Goal: Task Accomplishment & Management: Manage account settings

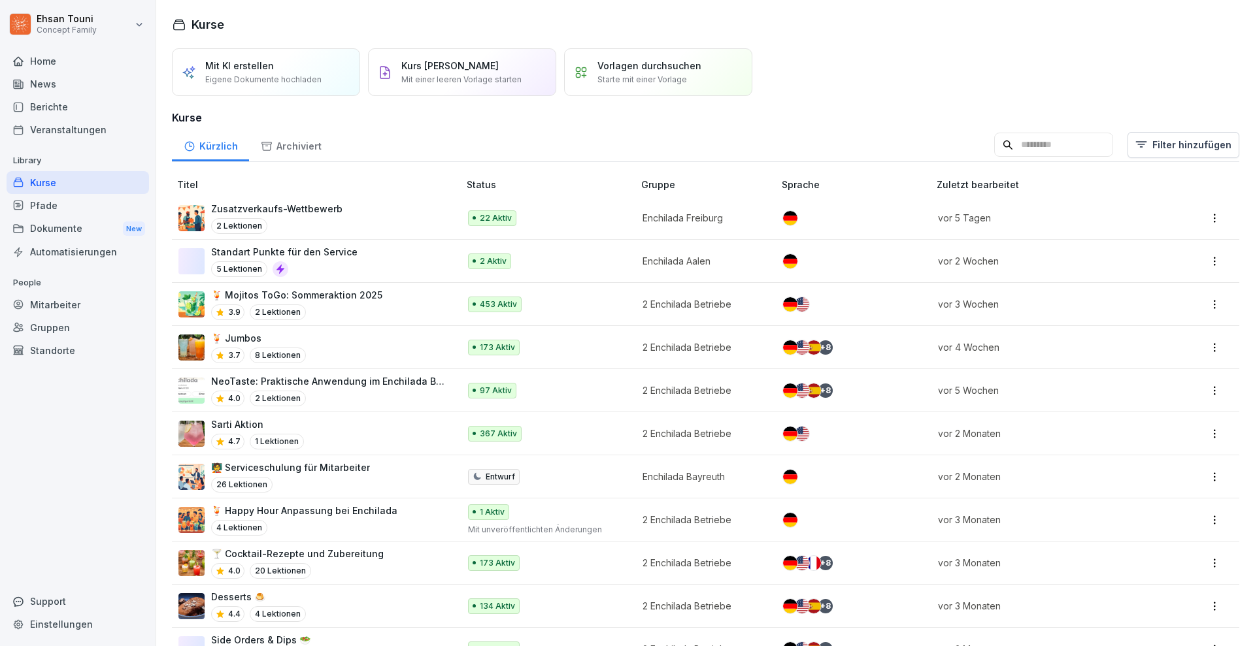
click at [261, 69] on p "Mit KI erstellen" at bounding box center [239, 66] width 69 height 14
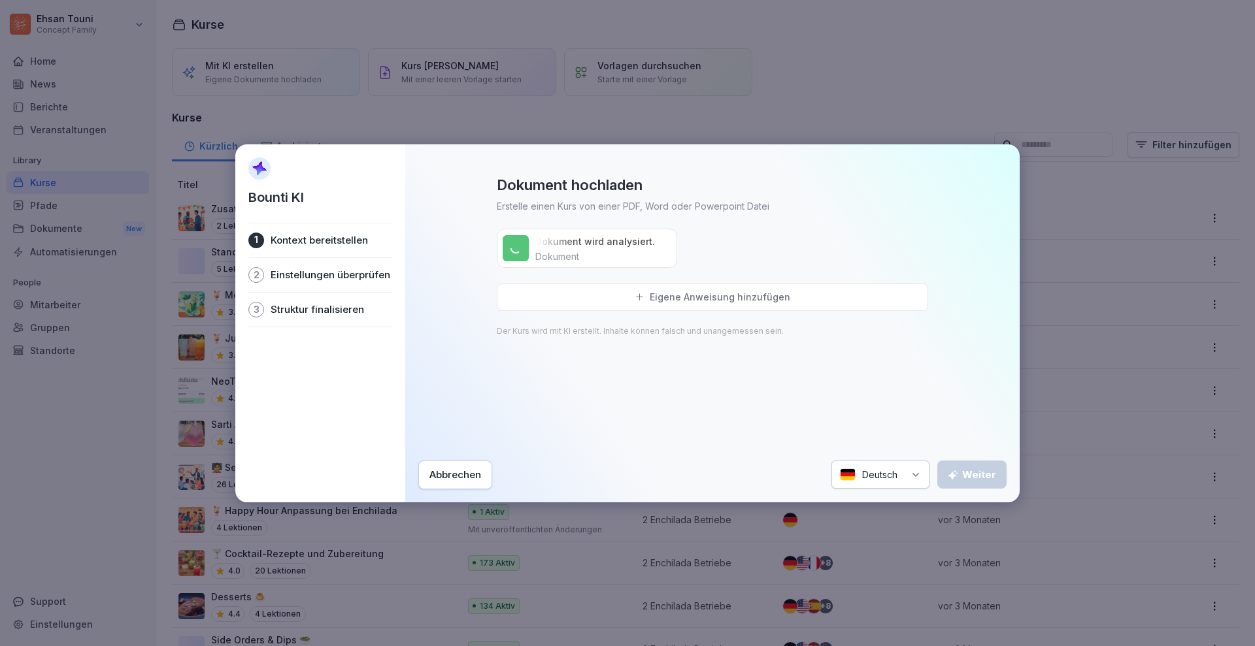
click at [707, 298] on p "Eigene Anweisung hinzufügen" at bounding box center [720, 297] width 141 height 12
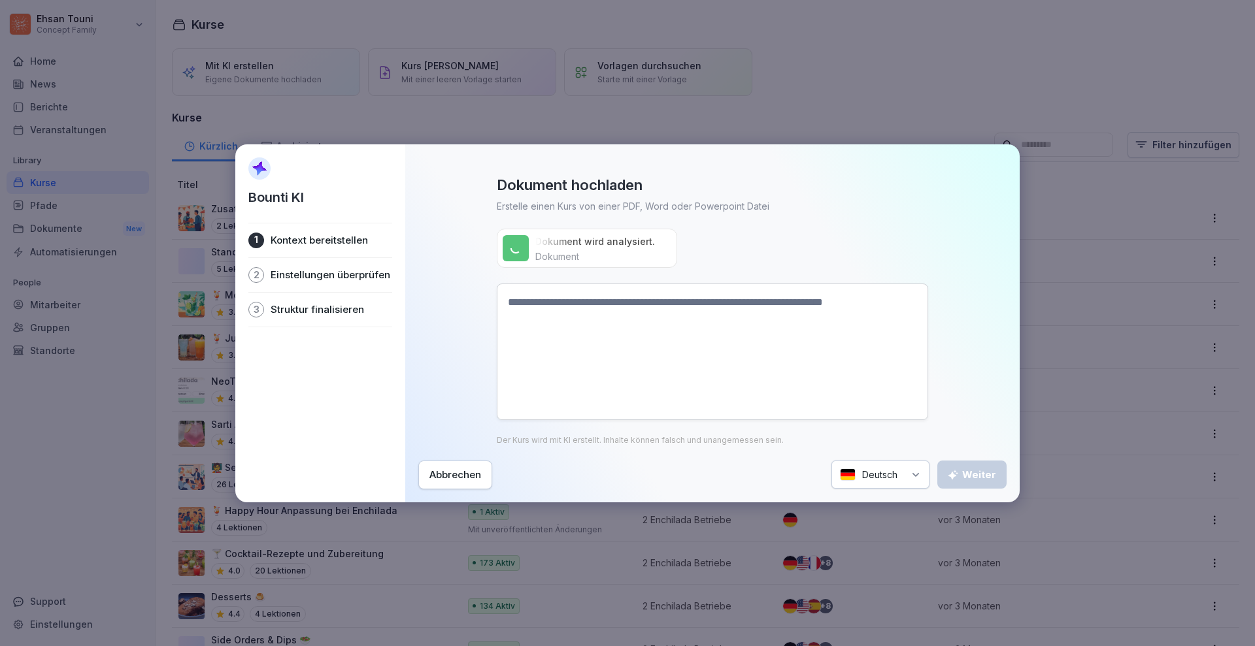
click at [669, 352] on textarea at bounding box center [712, 352] width 431 height 137
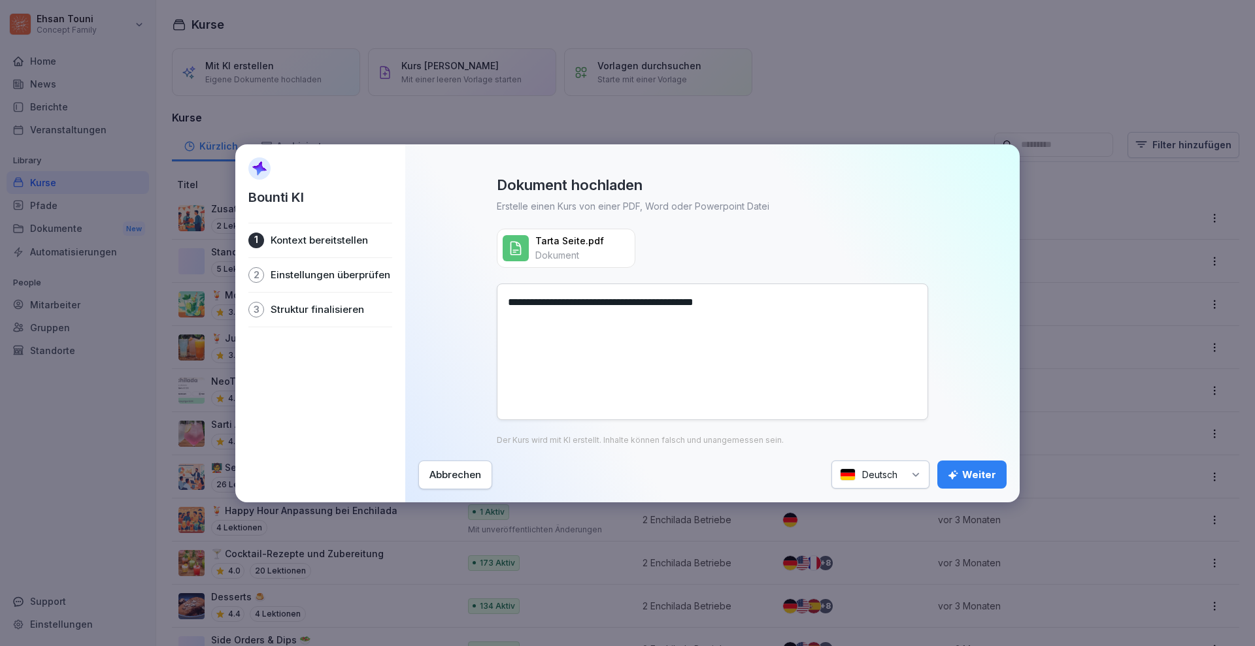
type textarea "**********"
click at [974, 474] on div "Weiter" at bounding box center [972, 475] width 48 height 14
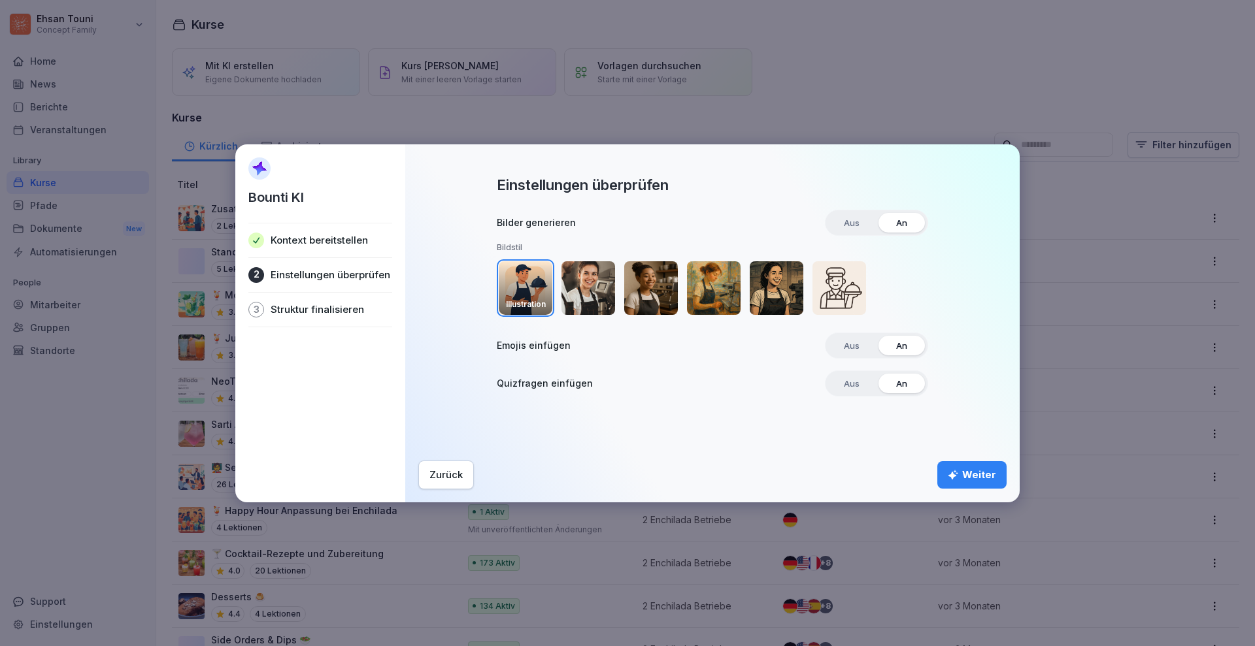
click at [775, 284] on img "button" at bounding box center [777, 288] width 54 height 54
click at [971, 478] on div "Weiter" at bounding box center [972, 475] width 48 height 14
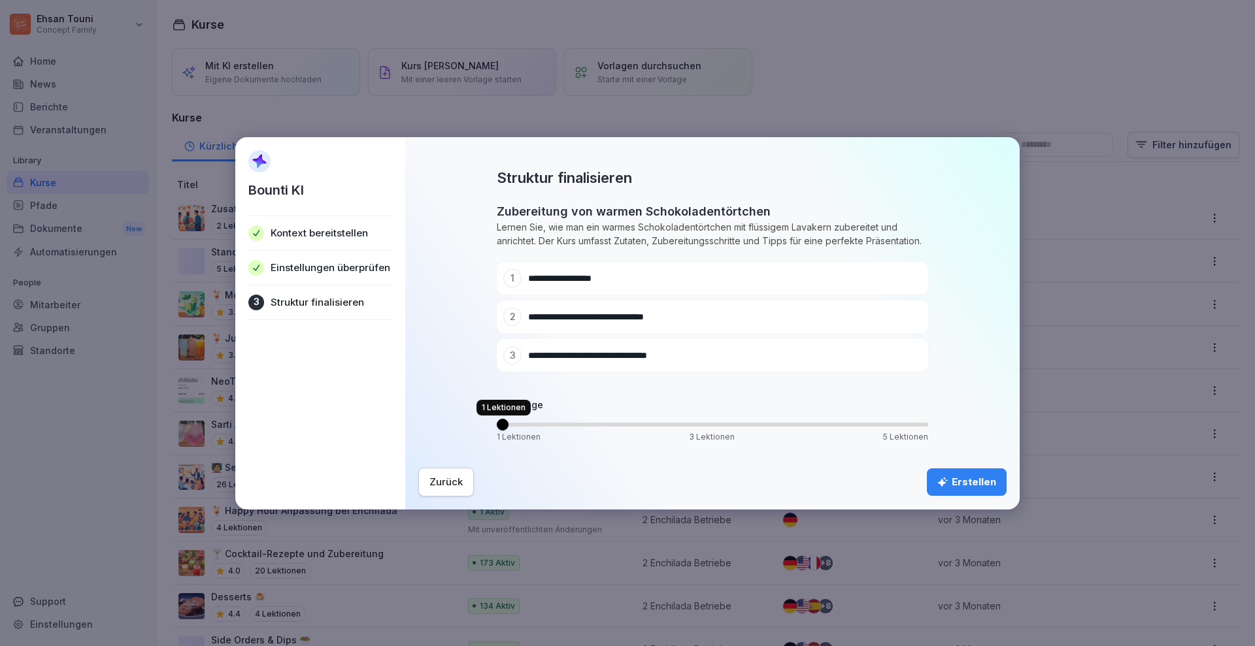
click at [497, 427] on span "Volume" at bounding box center [503, 425] width 12 height 12
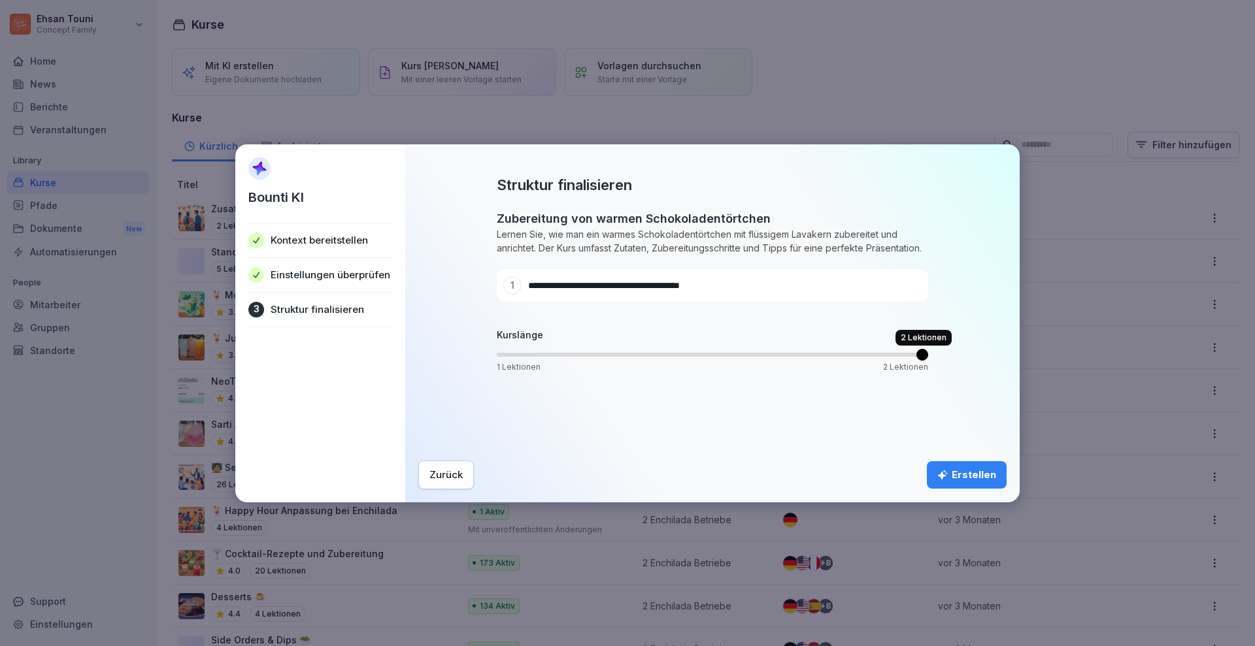
click at [916, 361] on span "Volume" at bounding box center [922, 355] width 12 height 12
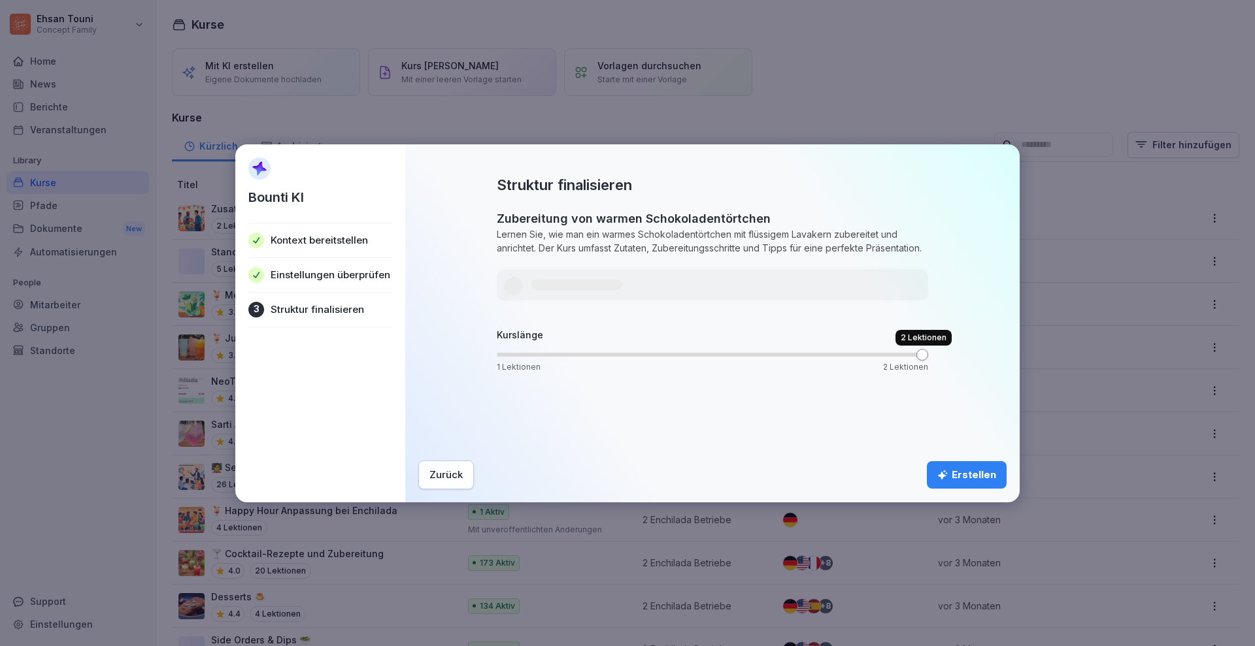
drag, startPoint x: 493, startPoint y: 427, endPoint x: 720, endPoint y: 368, distance: 233.6
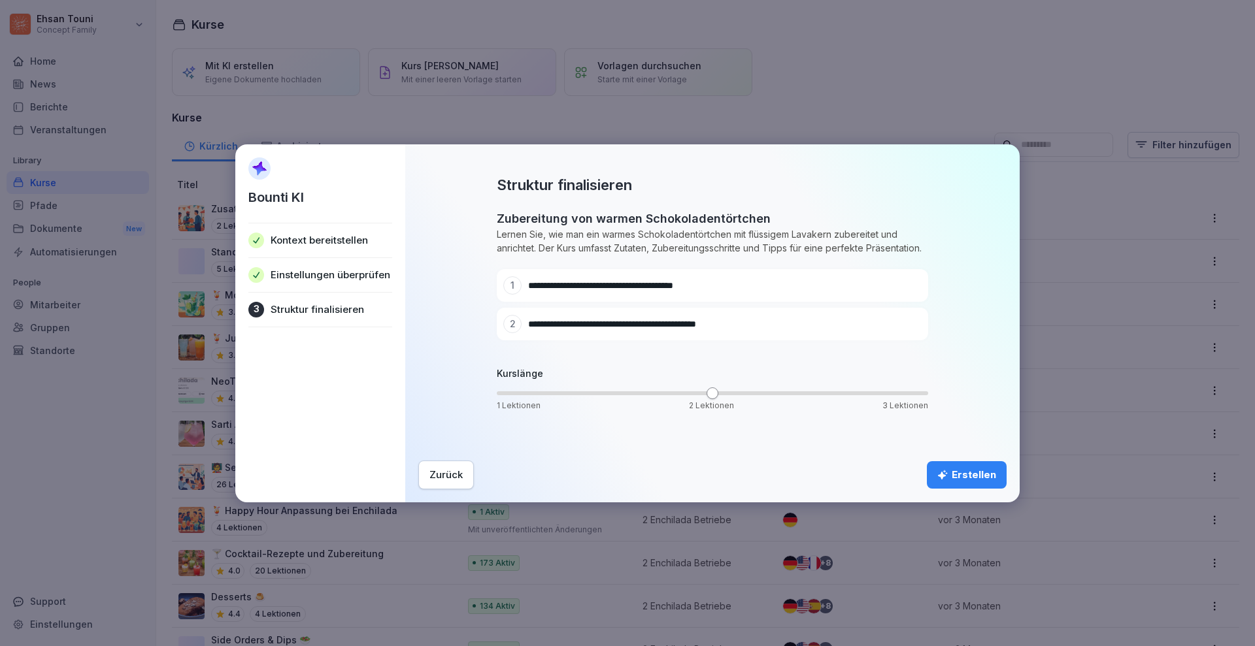
click at [957, 471] on div "Erstellen" at bounding box center [966, 475] width 59 height 14
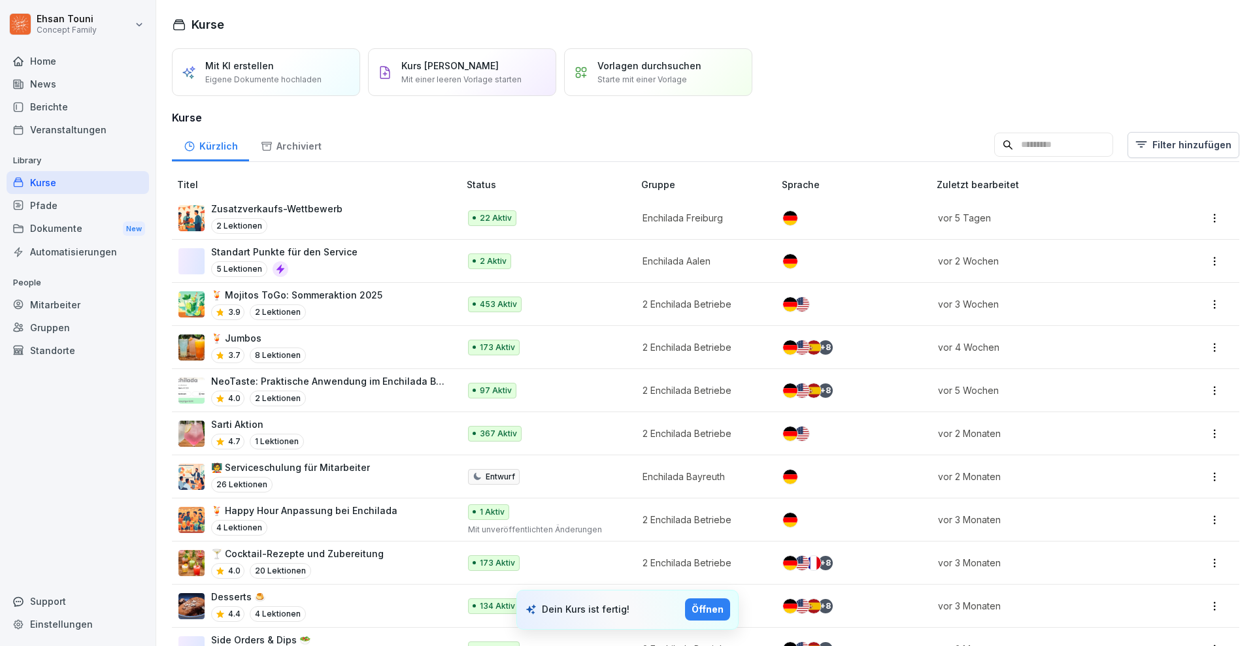
click at [712, 608] on div "Öffnen" at bounding box center [707, 610] width 32 height 14
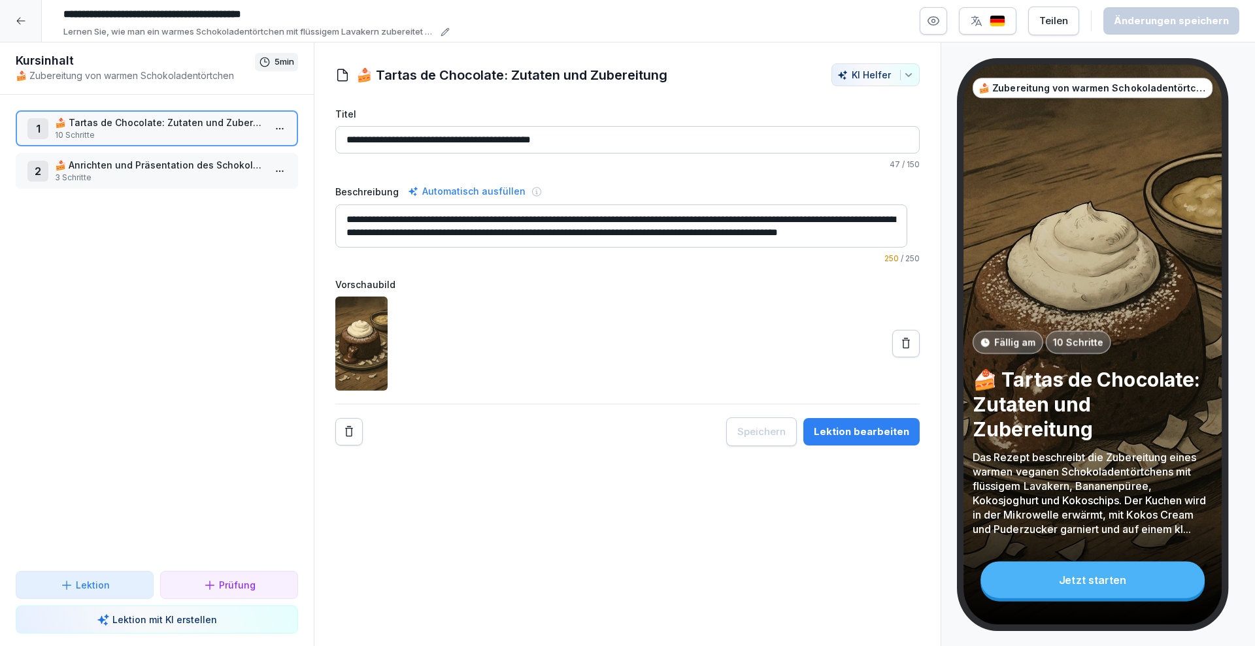
click at [867, 435] on div "Lektion bearbeiten" at bounding box center [861, 432] width 95 height 14
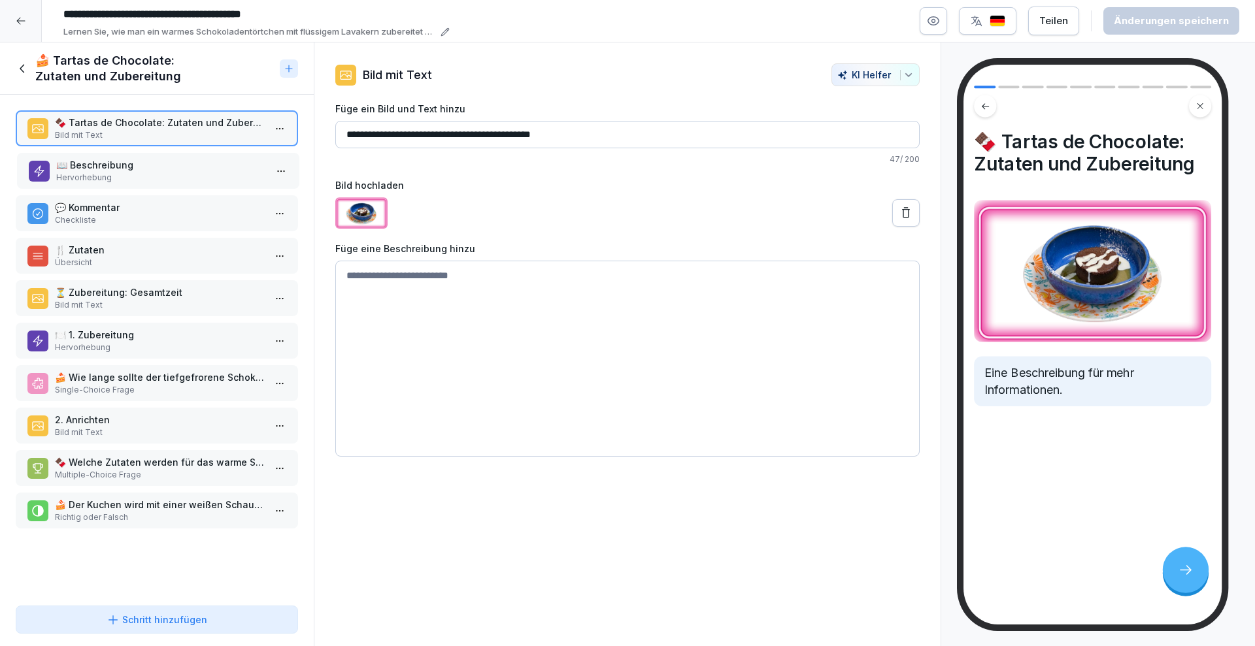
click at [171, 160] on p "📖 Beschreibung" at bounding box center [160, 165] width 209 height 14
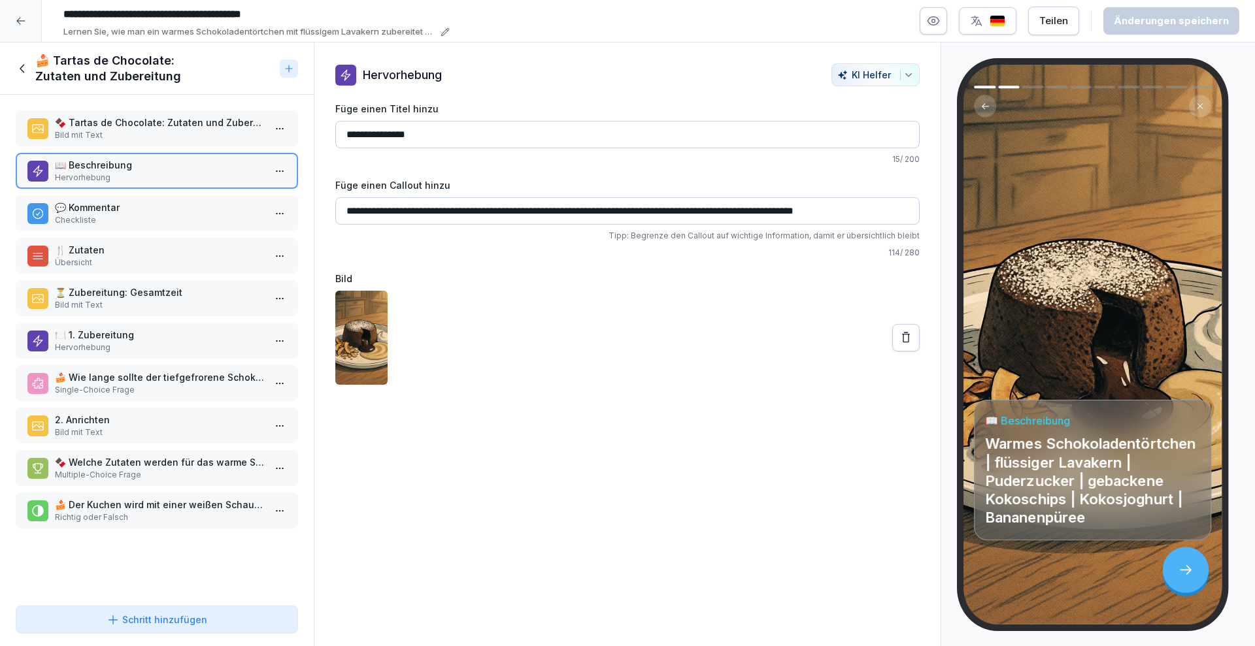
click at [196, 212] on p "💬 Kommentar" at bounding box center [159, 208] width 209 height 14
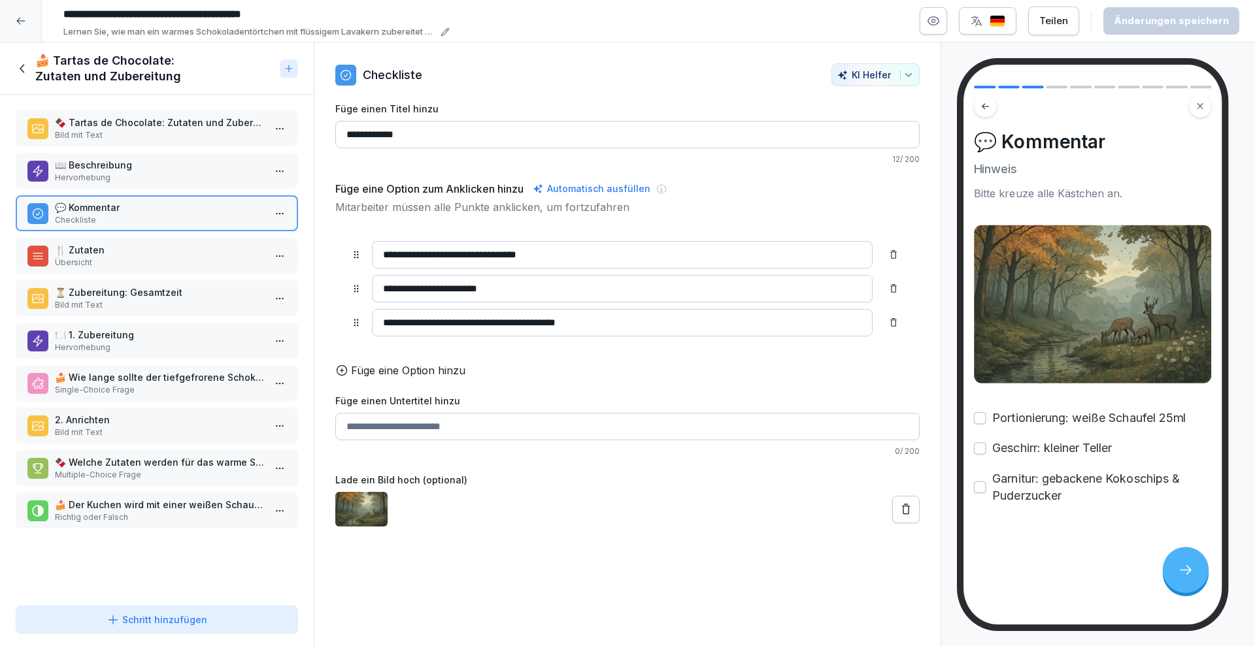
click at [141, 505] on p "🍰 Der Kuchen wird mit einer weißen Schaufel von 25ml portioniert." at bounding box center [159, 505] width 209 height 14
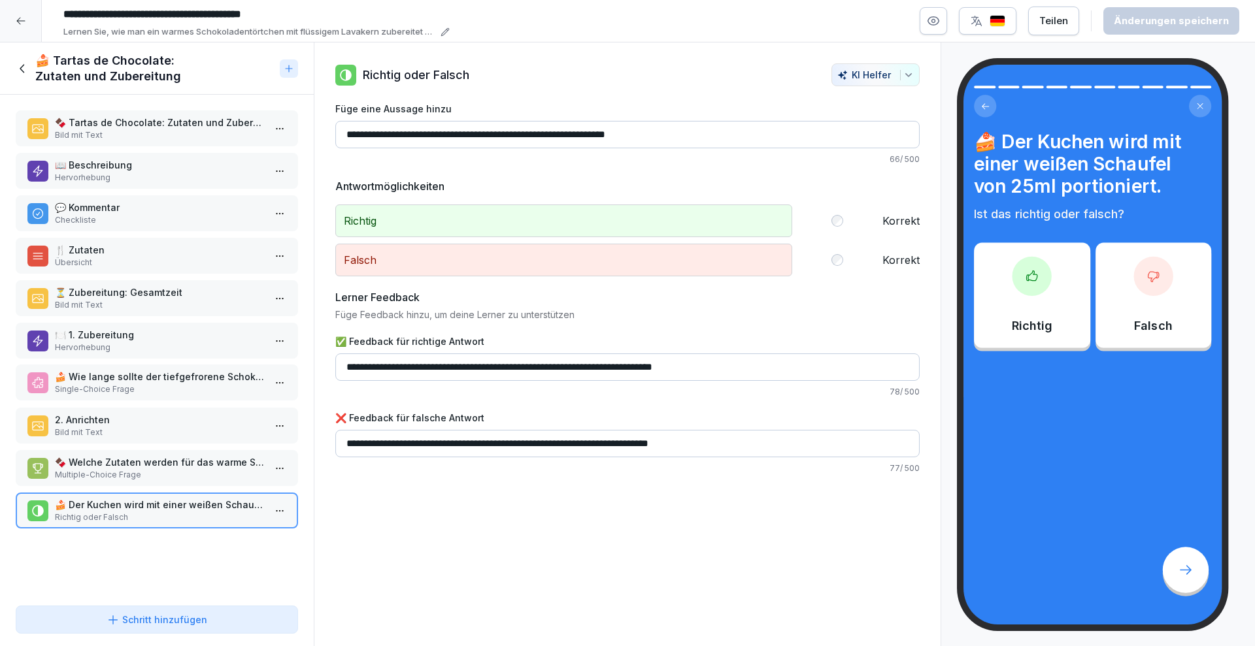
click at [103, 391] on p "Single-Choice Frage" at bounding box center [159, 390] width 209 height 12
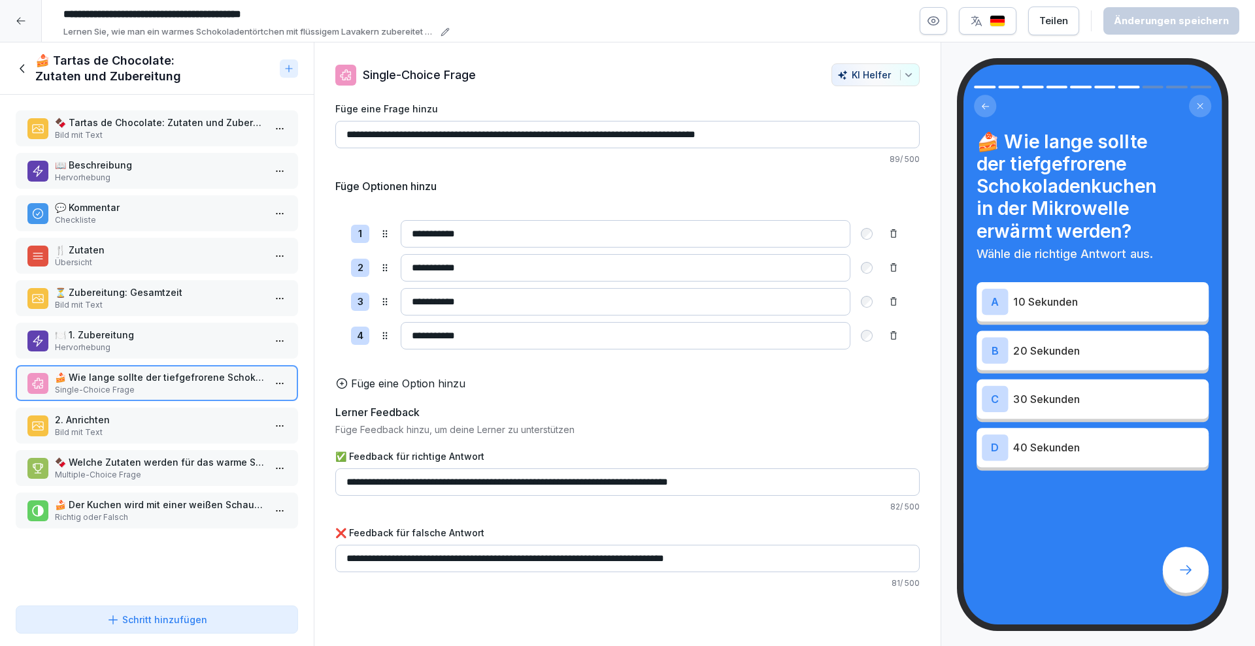
click at [24, 59] on div "🍰 Tartas de Chocolate: Zutaten und Zubereitung" at bounding box center [145, 68] width 259 height 31
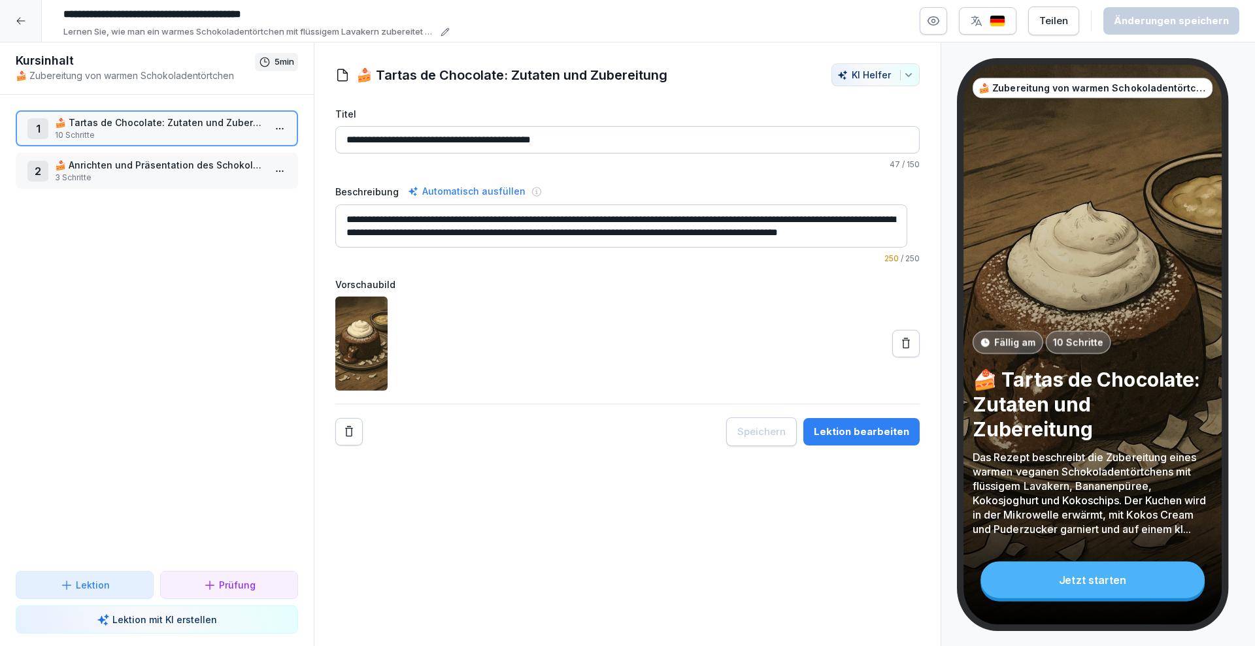
click at [93, 172] on p "3 Schritte" at bounding box center [159, 178] width 209 height 12
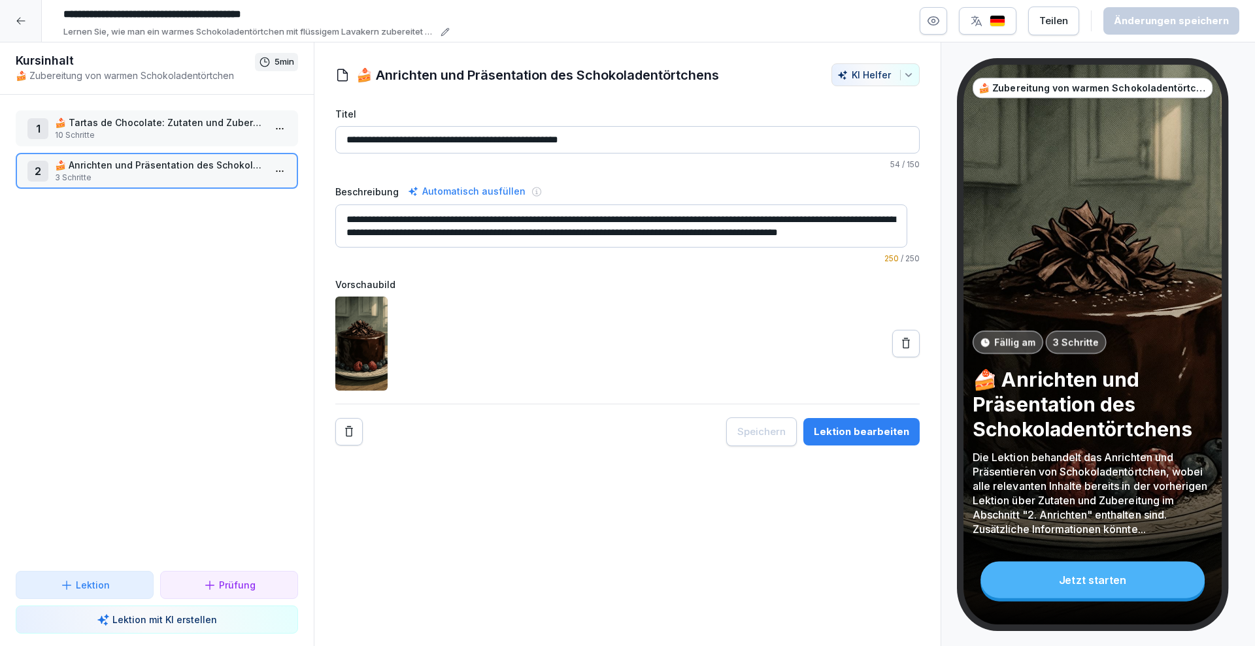
click at [821, 439] on div "Lektion bearbeiten" at bounding box center [861, 432] width 95 height 14
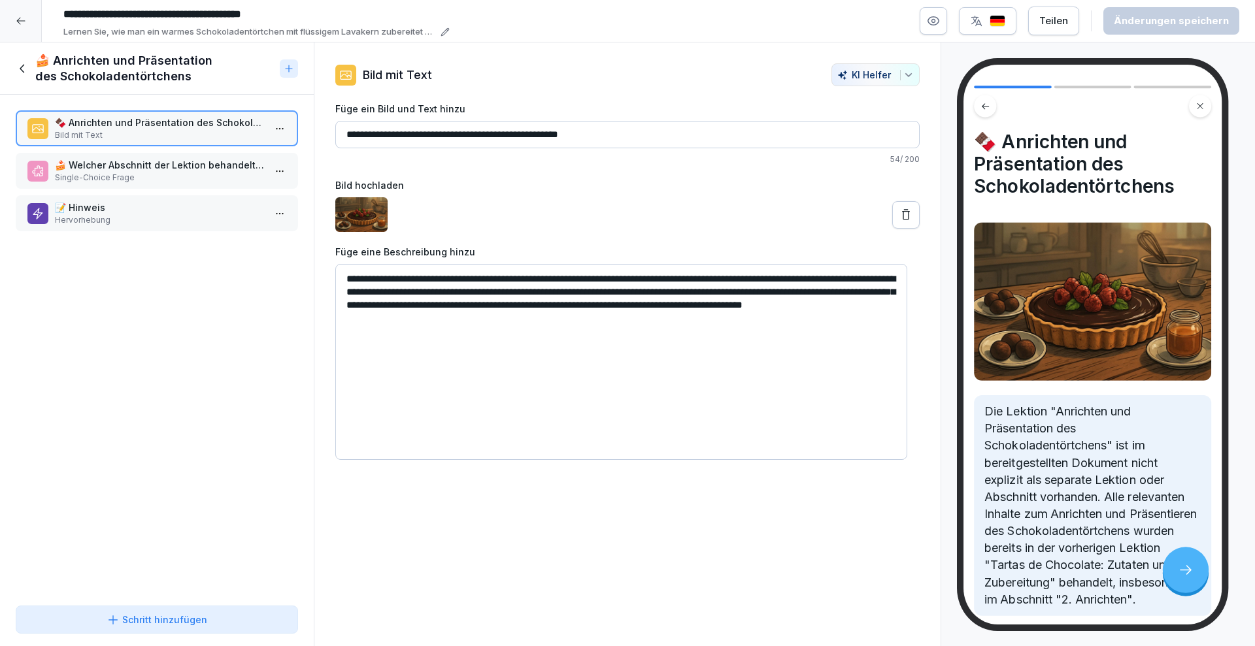
click at [155, 168] on p "🍰 Welcher Abschnitt der Lektion behandelt das Anrichten des Schokoladentörtchen…" at bounding box center [159, 165] width 209 height 14
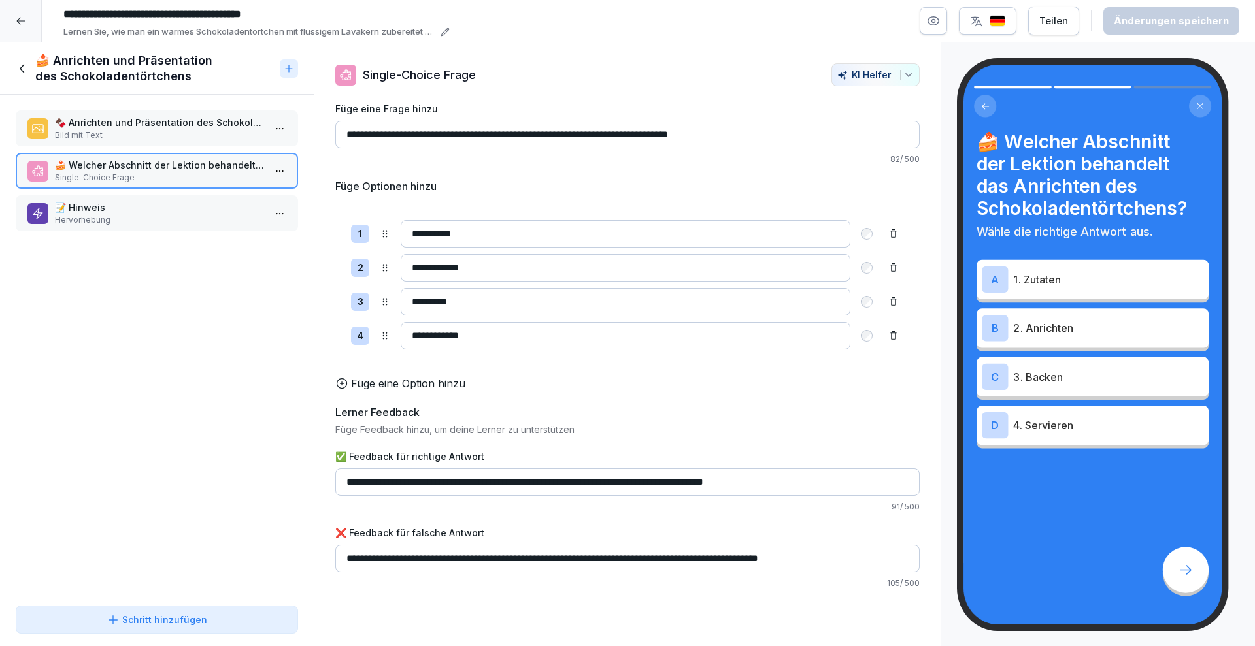
click at [180, 223] on p "Hervorhebung" at bounding box center [159, 220] width 209 height 12
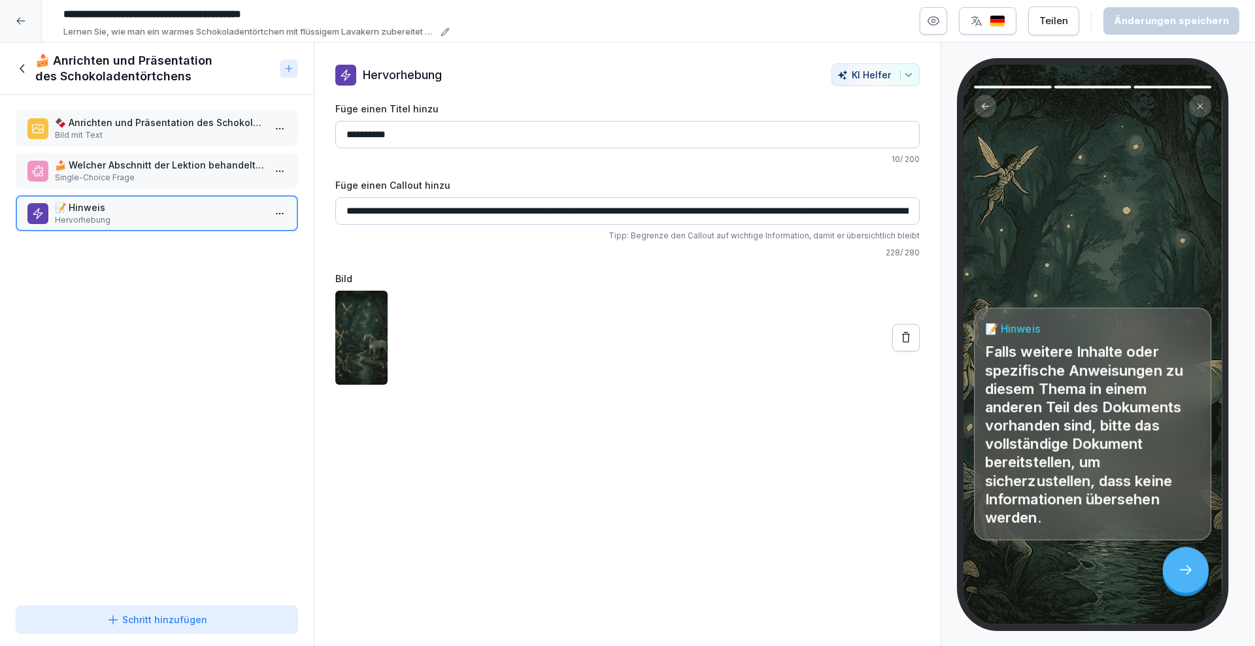
click at [19, 71] on icon at bounding box center [23, 68] width 14 height 14
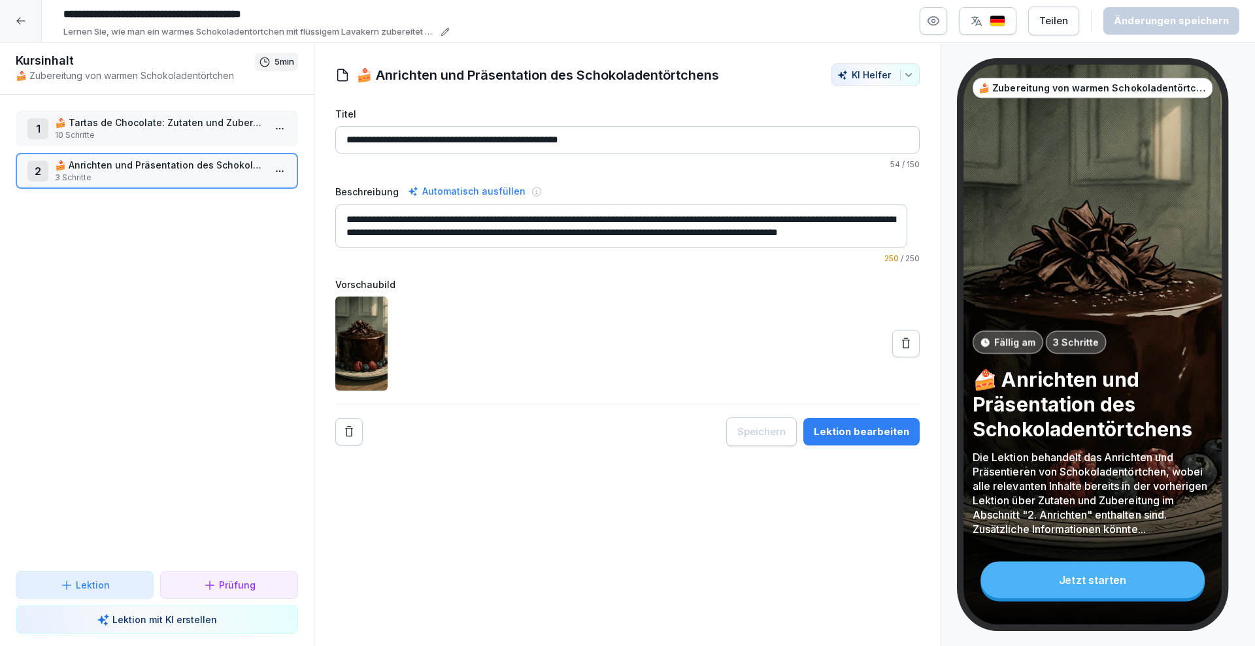
click at [18, 20] on icon at bounding box center [20, 21] width 8 height 7
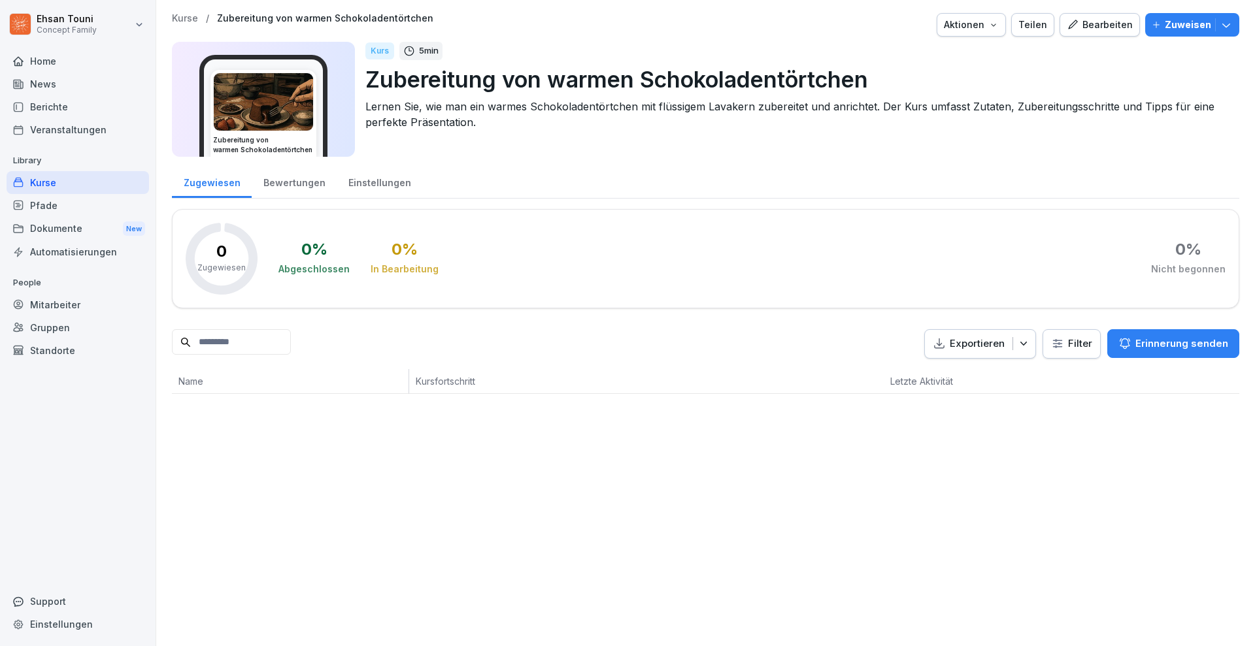
click at [989, 22] on icon "button" at bounding box center [993, 25] width 10 height 10
click at [904, 141] on p "Kurs löschen" at bounding box center [910, 145] width 56 height 12
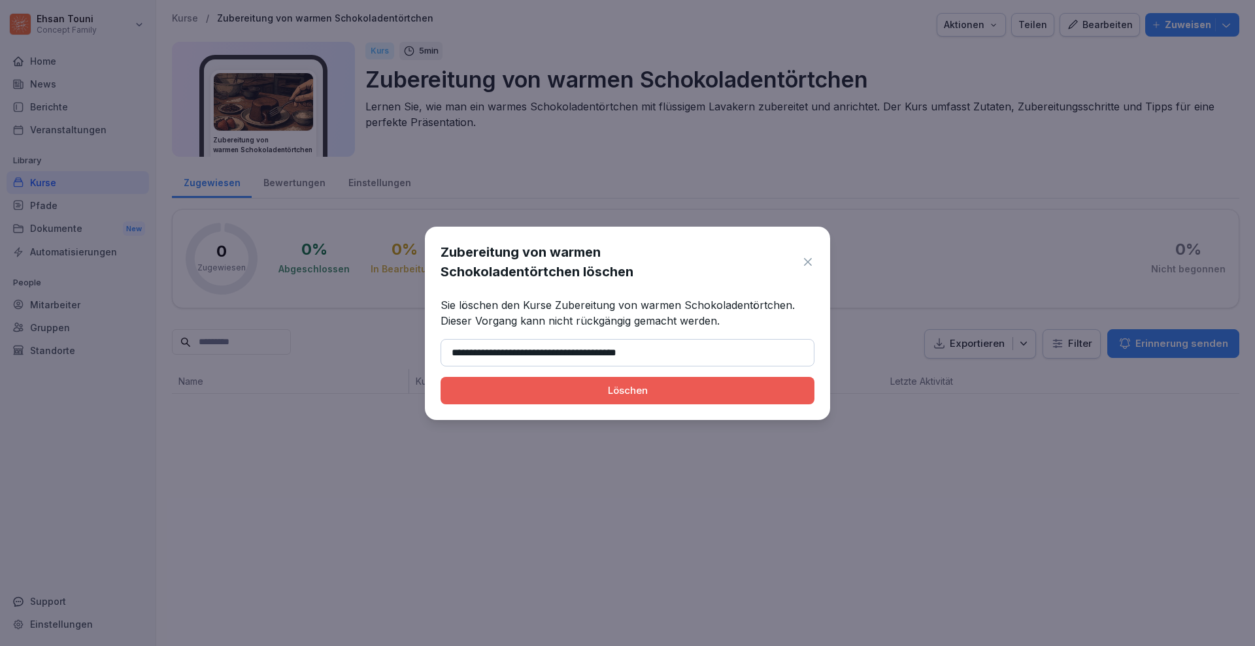
type input "**********"
click at [655, 389] on div "Löschen" at bounding box center [627, 391] width 353 height 14
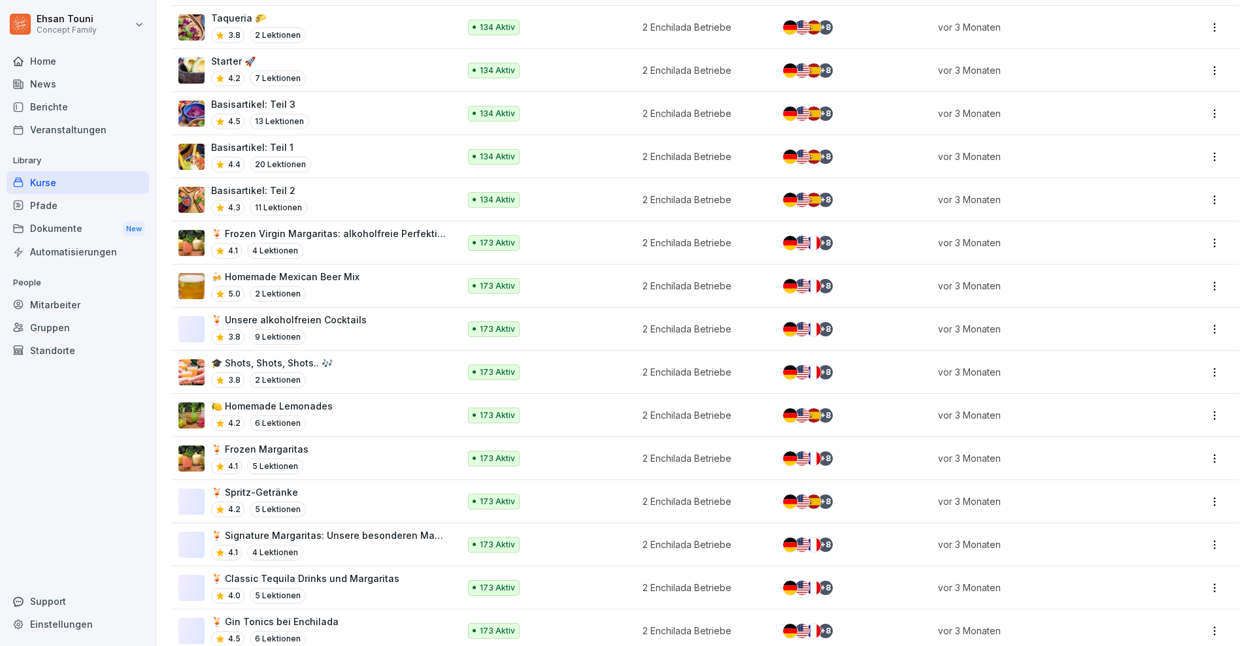
scroll to position [1168, 0]
